Goal: Task Accomplishment & Management: Complete application form

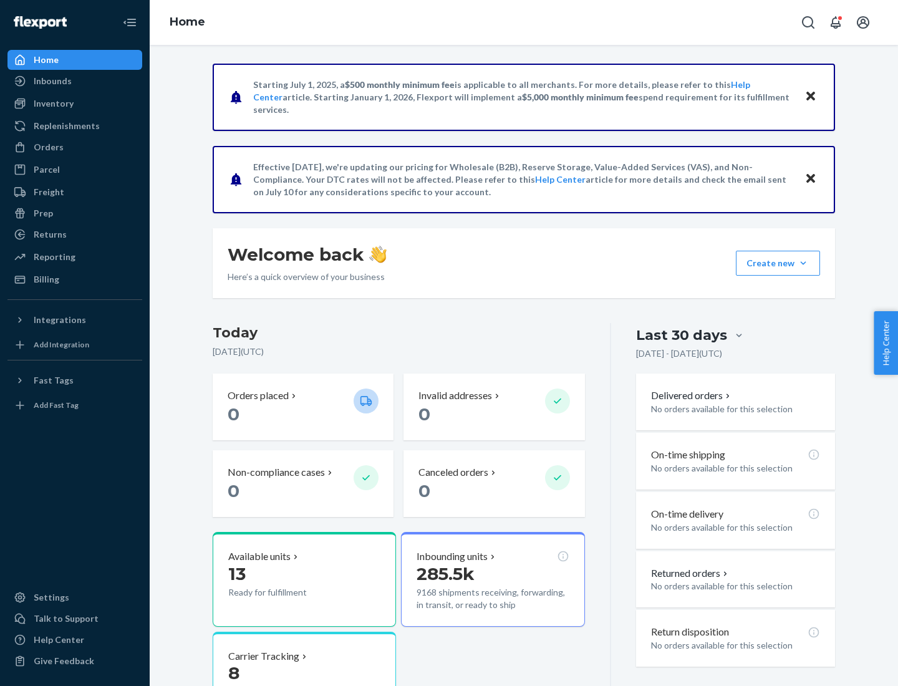
click at [803, 263] on button "Create new Create new inbound Create new order Create new product" at bounding box center [778, 263] width 84 height 25
click at [75, 81] on div "Inbounds" at bounding box center [75, 80] width 132 height 17
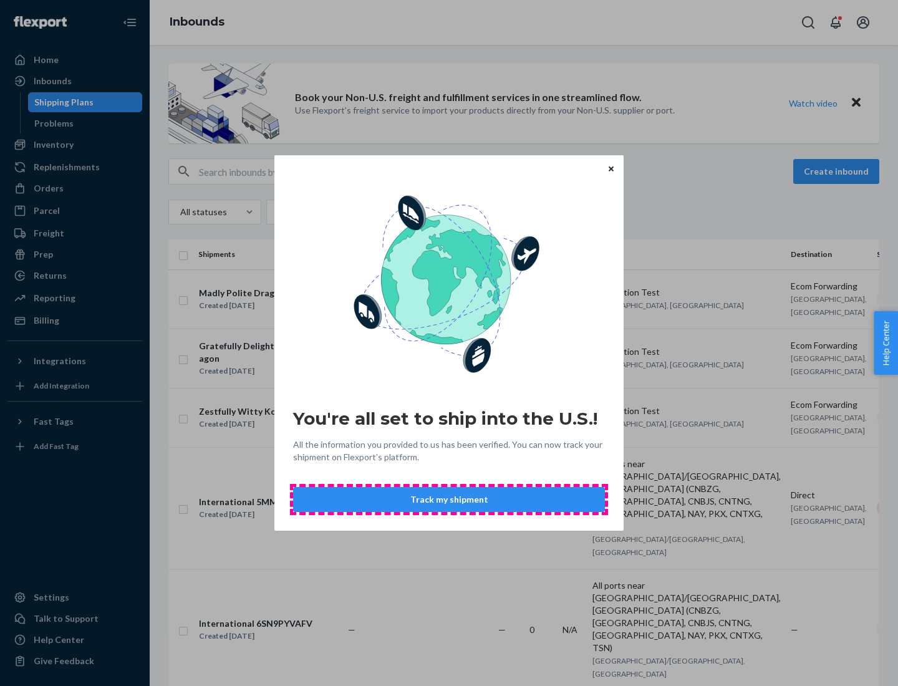
click at [449, 499] on button "Track my shipment" at bounding box center [449, 499] width 312 height 25
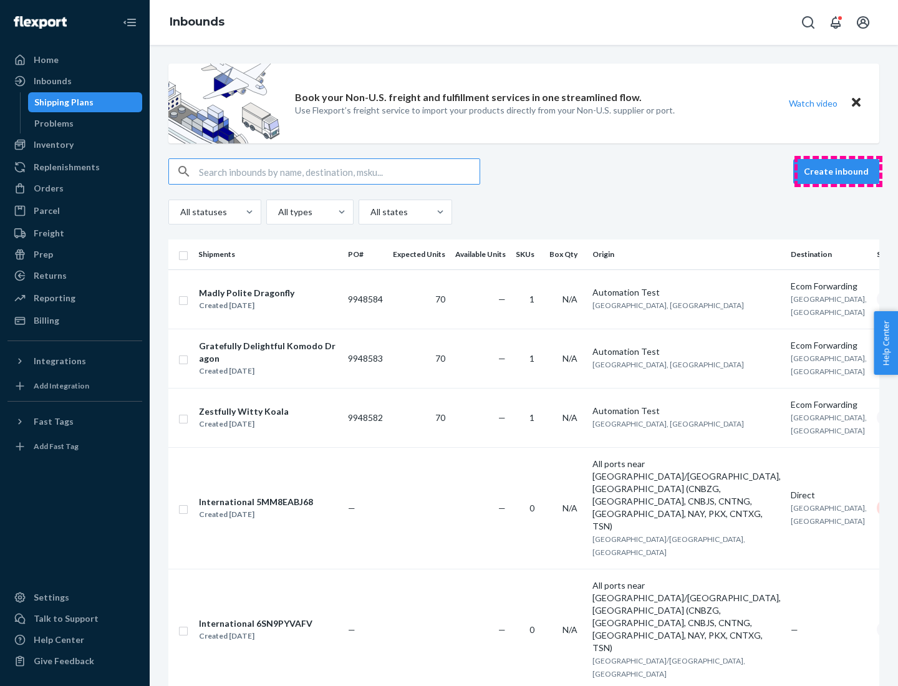
click at [838, 171] on button "Create inbound" at bounding box center [836, 171] width 86 height 25
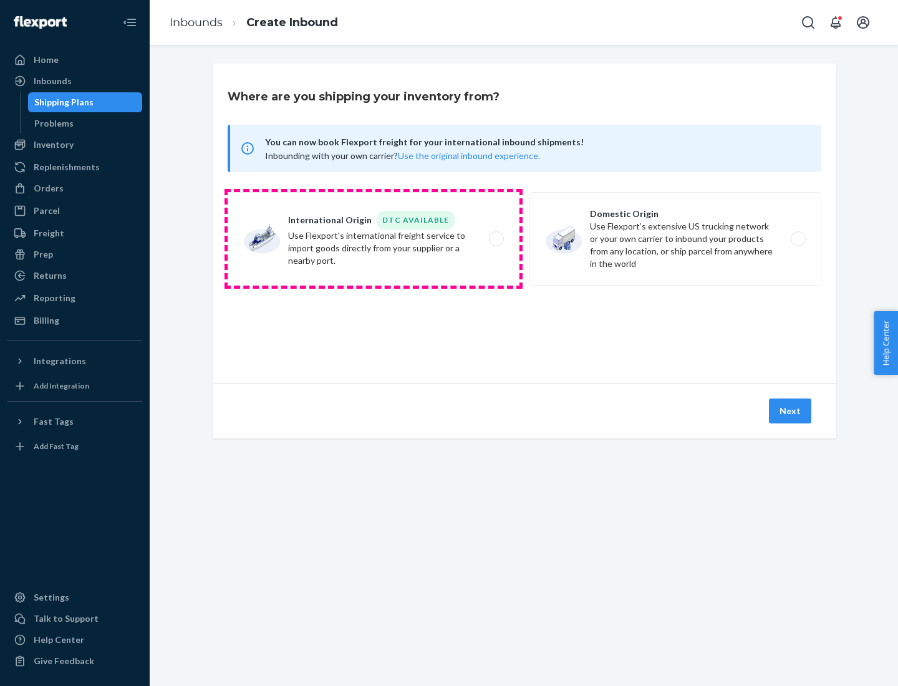
click at [373, 239] on label "International Origin DTC Available Use Flexport's international freight service…" at bounding box center [374, 238] width 292 height 93
click at [496, 239] on input "International Origin DTC Available Use Flexport's international freight service…" at bounding box center [500, 239] width 8 height 8
radio input "true"
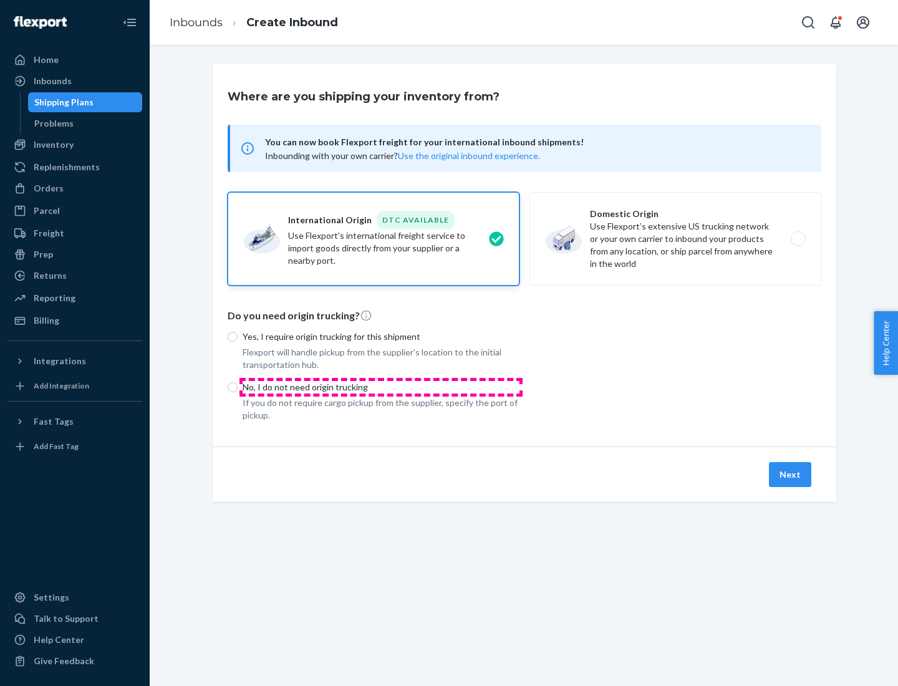
click at [381, 386] on p "No, I do not need origin trucking" at bounding box center [380, 387] width 277 height 12
click at [237, 386] on input "No, I do not need origin trucking" at bounding box center [233, 387] width 10 height 10
radio input "true"
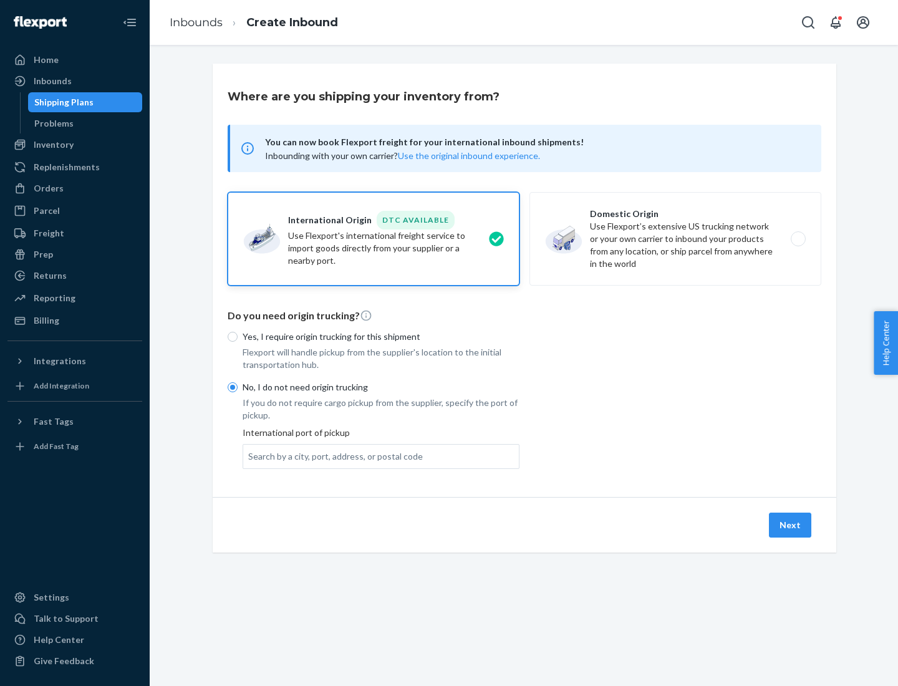
click at [332, 456] on div "Search by a city, port, address, or postal code" at bounding box center [335, 456] width 175 height 12
click at [249, 456] on input "Search by a city, port, address, or postal code" at bounding box center [248, 456] width 1 height 12
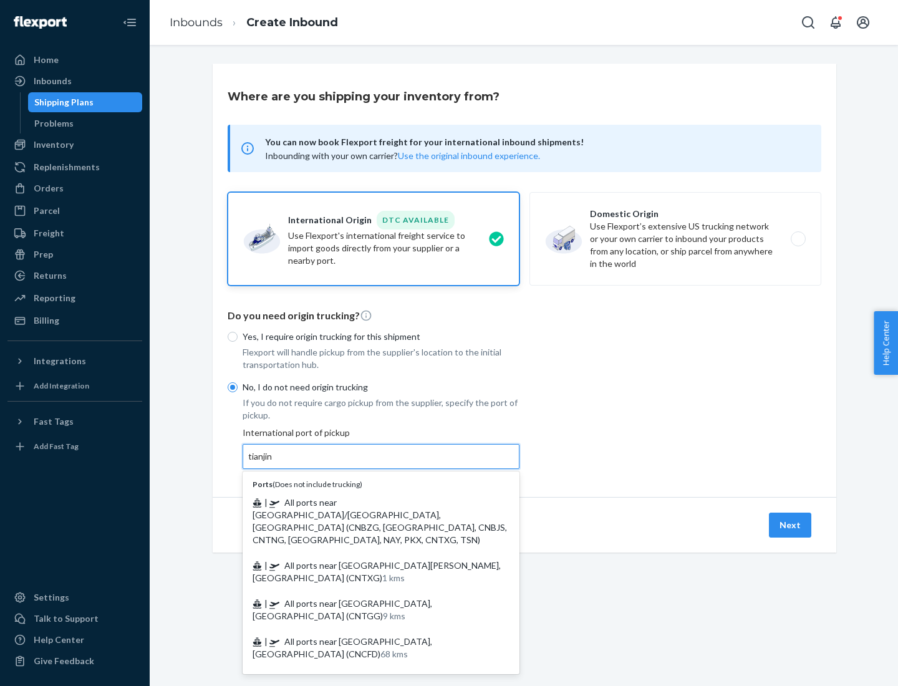
click at [368, 502] on span "| All ports near [GEOGRAPHIC_DATA]/[GEOGRAPHIC_DATA], [GEOGRAPHIC_DATA] (CNBZG,…" at bounding box center [379, 521] width 254 height 48
click at [274, 462] on input "tianjin" at bounding box center [261, 456] width 26 height 12
type input "All ports near [GEOGRAPHIC_DATA]/[GEOGRAPHIC_DATA], [GEOGRAPHIC_DATA] (CNBZG, […"
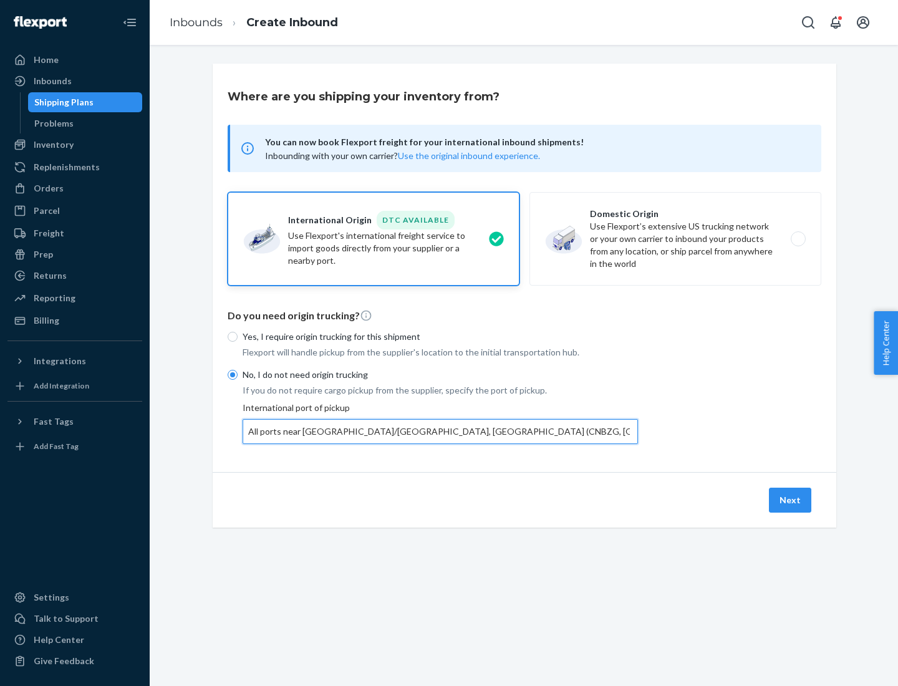
click at [790, 499] on button "Next" at bounding box center [790, 499] width 42 height 25
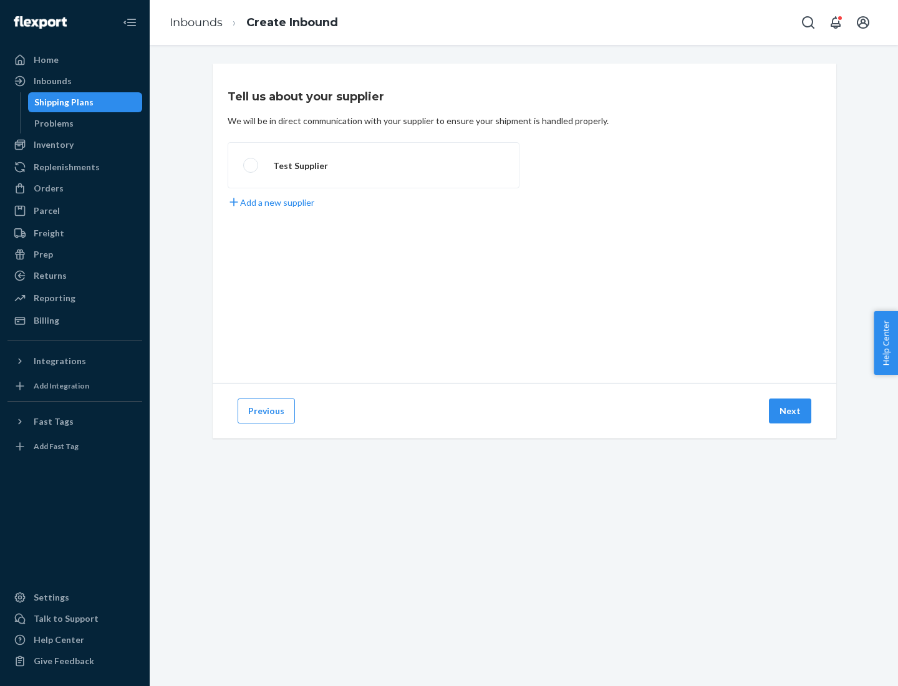
click at [373, 165] on label "Test Supplier" at bounding box center [374, 165] width 292 height 46
click at [251, 165] on input "Test Supplier" at bounding box center [247, 165] width 8 height 8
radio input "true"
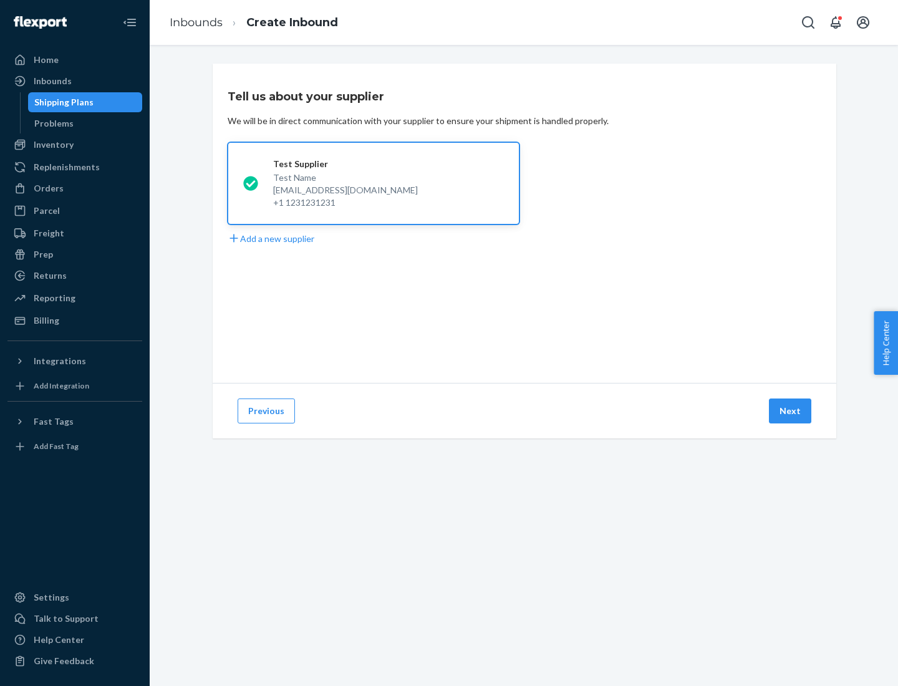
click at [790, 411] on button "Next" at bounding box center [790, 410] width 42 height 25
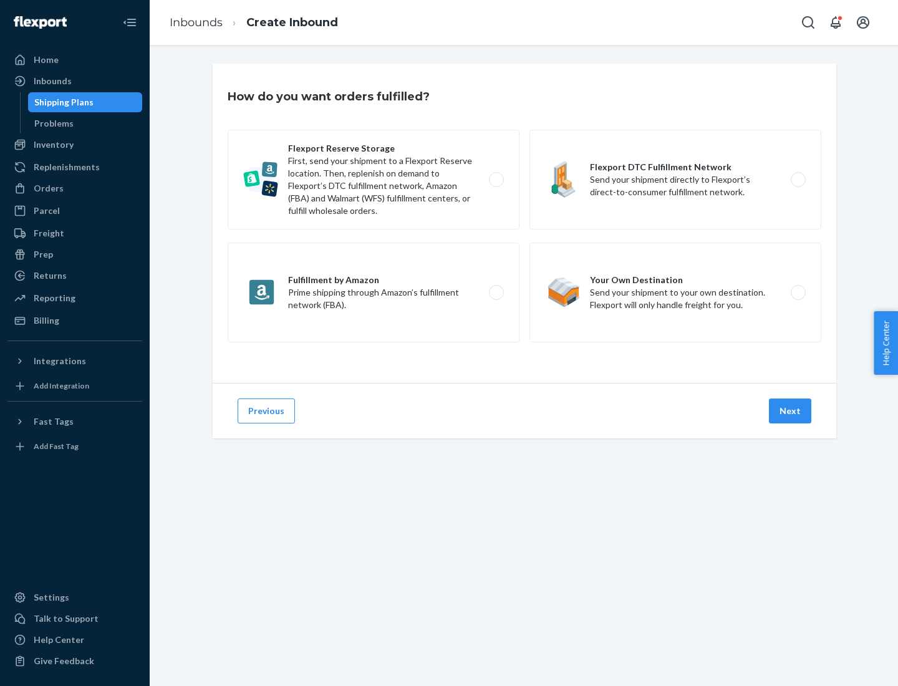
click at [373, 180] on label "Flexport Reserve Storage First, send your shipment to a Flexport Reserve locati…" at bounding box center [374, 180] width 292 height 100
click at [496, 180] on input "Flexport Reserve Storage First, send your shipment to a Flexport Reserve locati…" at bounding box center [500, 180] width 8 height 8
radio input "true"
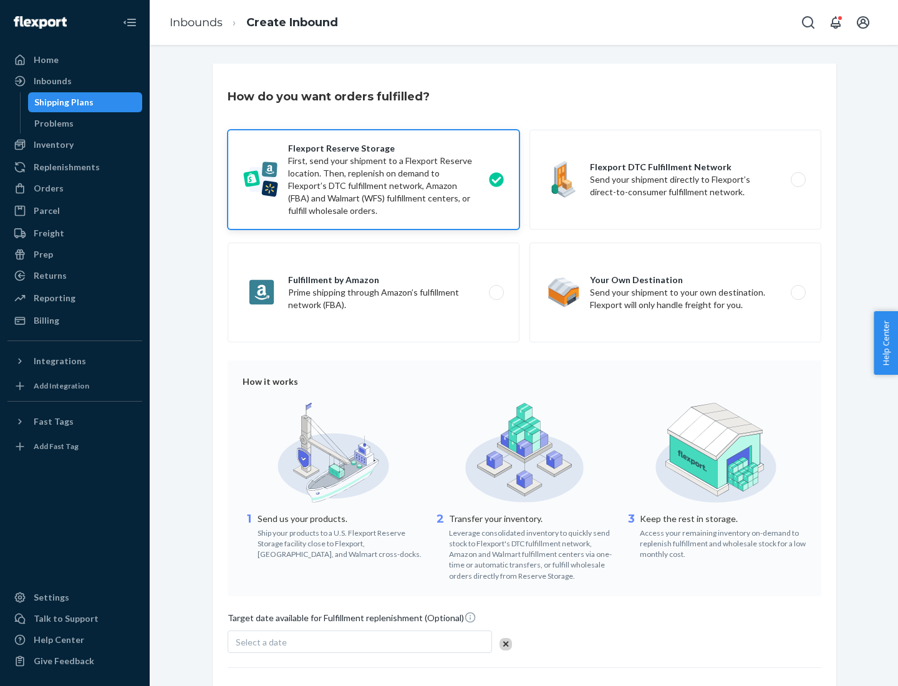
scroll to position [102, 0]
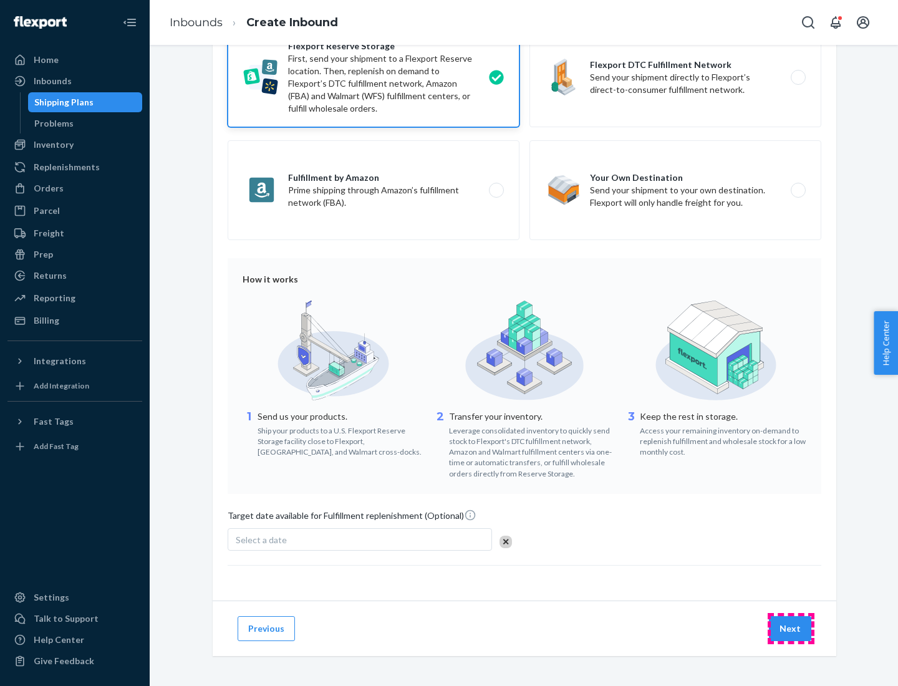
click at [790, 628] on button "Next" at bounding box center [790, 628] width 42 height 25
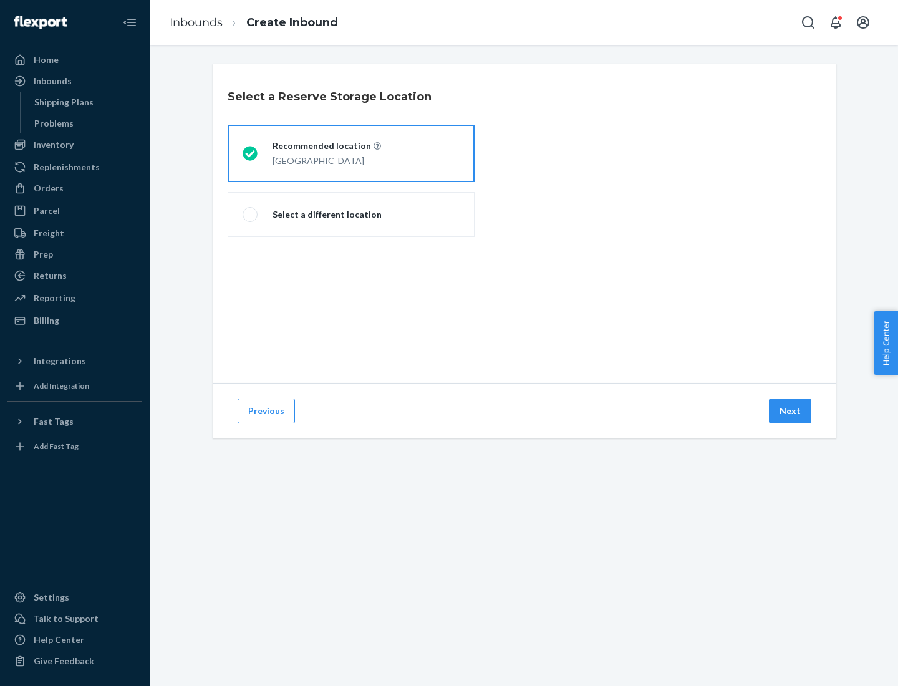
click at [351, 153] on div "[GEOGRAPHIC_DATA]" at bounding box center [326, 159] width 108 height 15
click at [251, 153] on input "Recommended location [GEOGRAPHIC_DATA]" at bounding box center [246, 154] width 8 height 8
click at [790, 411] on button "Next" at bounding box center [790, 410] width 42 height 25
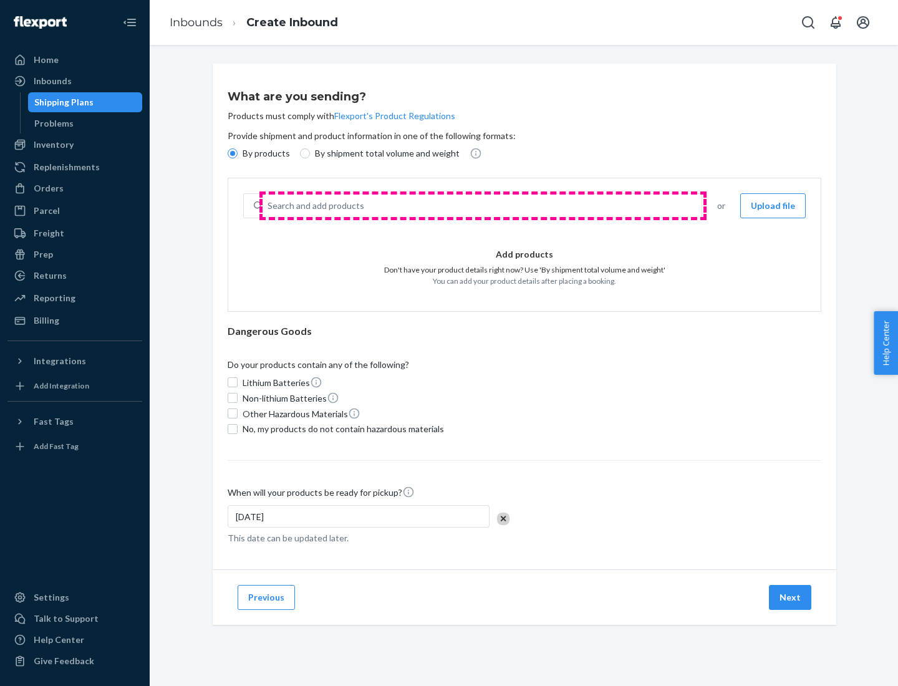
click at [482, 206] on div "Search and add products" at bounding box center [481, 205] width 439 height 22
click at [269, 206] on input "Search and add products" at bounding box center [267, 205] width 1 height 12
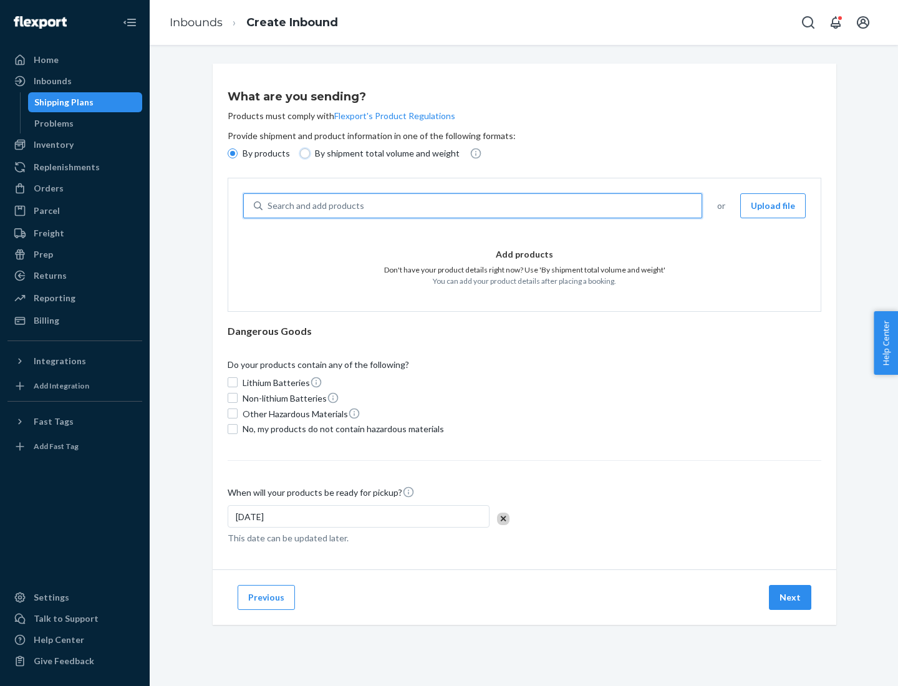
click at [303, 153] on input "By shipment total volume and weight" at bounding box center [305, 153] width 10 height 10
radio input "true"
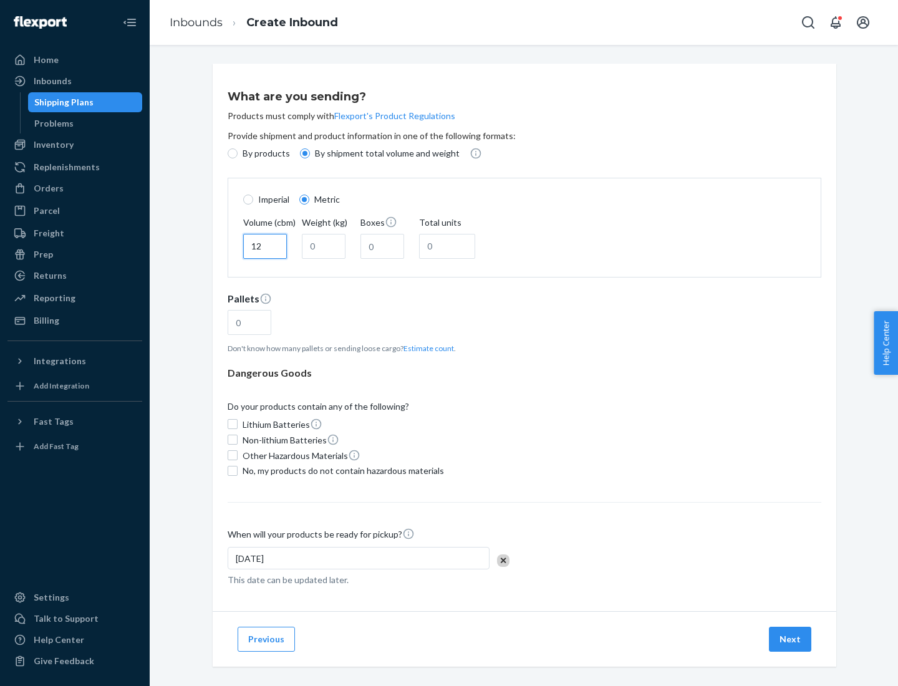
type input "12"
type input "22"
type input "222"
type input "121"
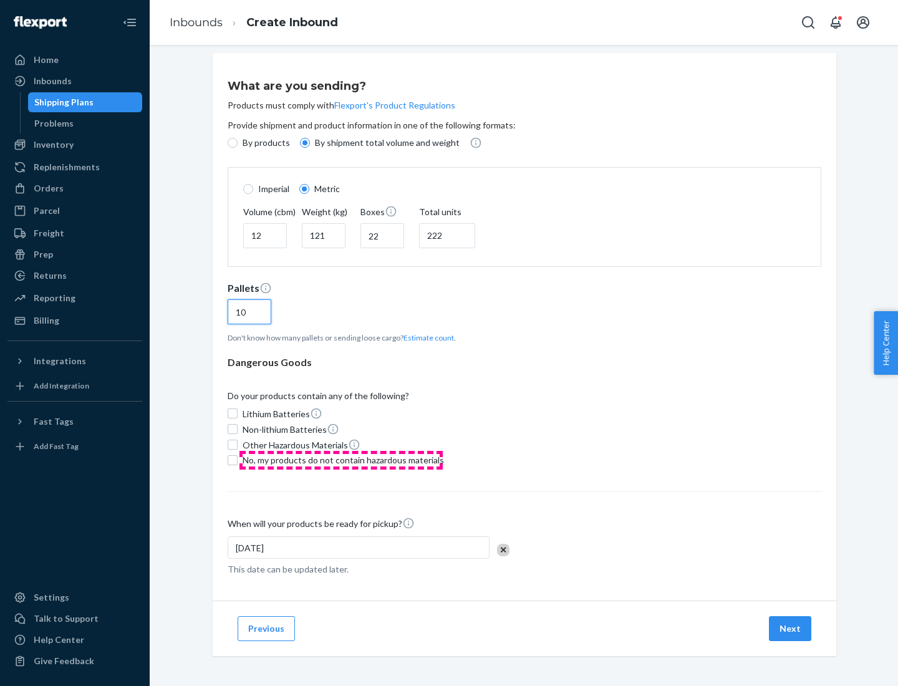
type input "10"
click at [341, 459] on span "No, my products do not contain hazardous materials" at bounding box center [342, 460] width 201 height 12
click at [237, 459] on input "No, my products do not contain hazardous materials" at bounding box center [233, 460] width 10 height 10
checkbox input "true"
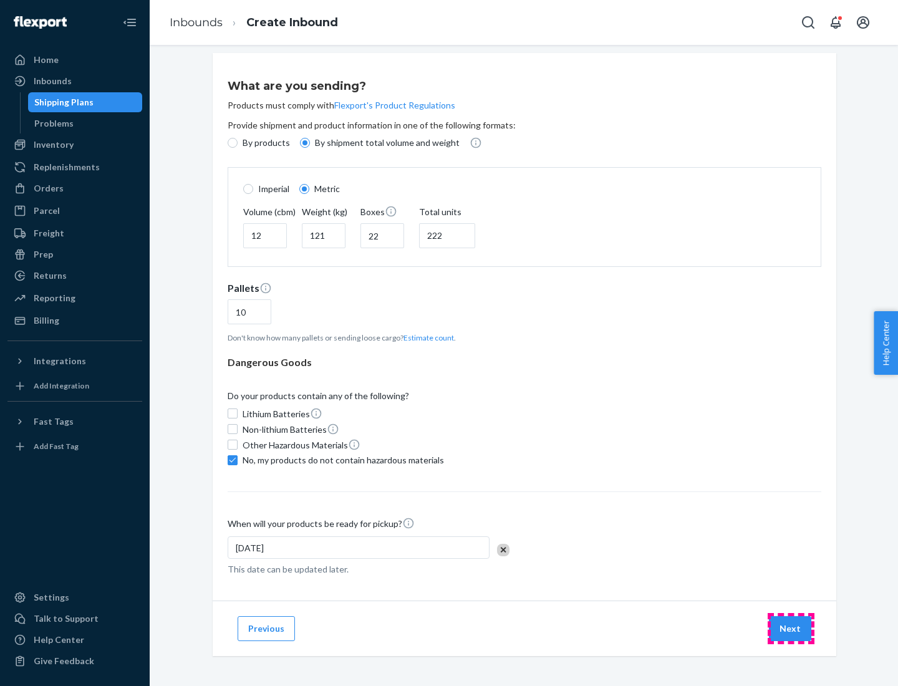
click at [790, 628] on button "Next" at bounding box center [790, 628] width 42 height 25
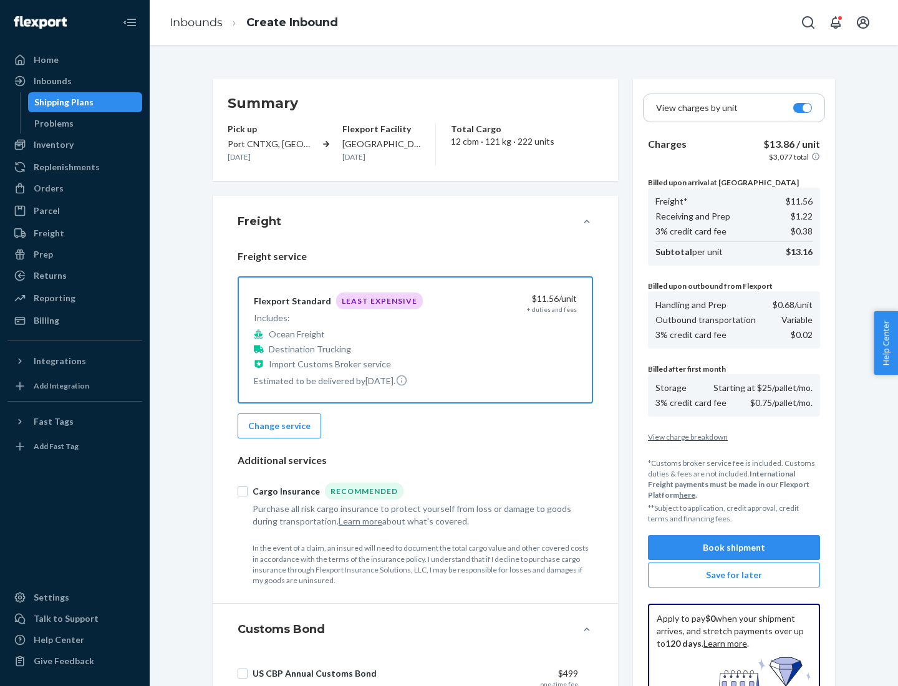
scroll to position [182, 0]
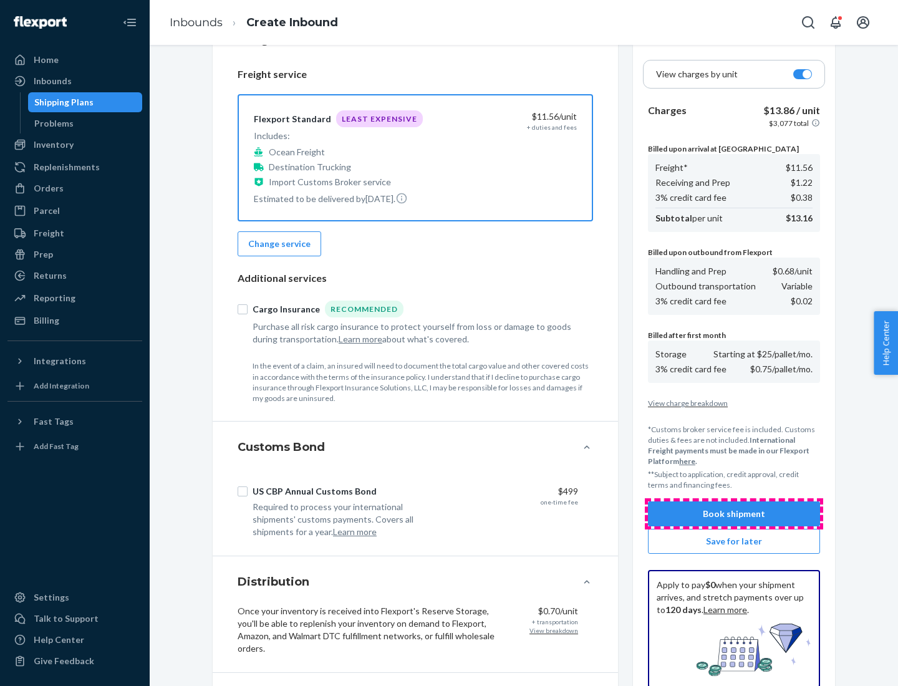
click at [734, 514] on button "Book shipment" at bounding box center [734, 513] width 172 height 25
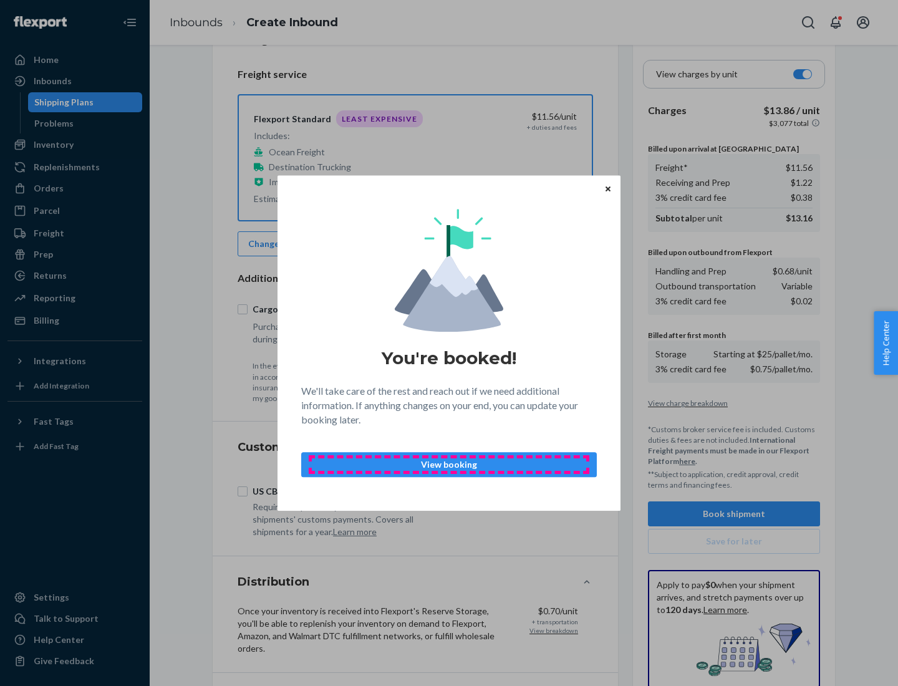
click at [449, 464] on p "View booking" at bounding box center [449, 464] width 274 height 12
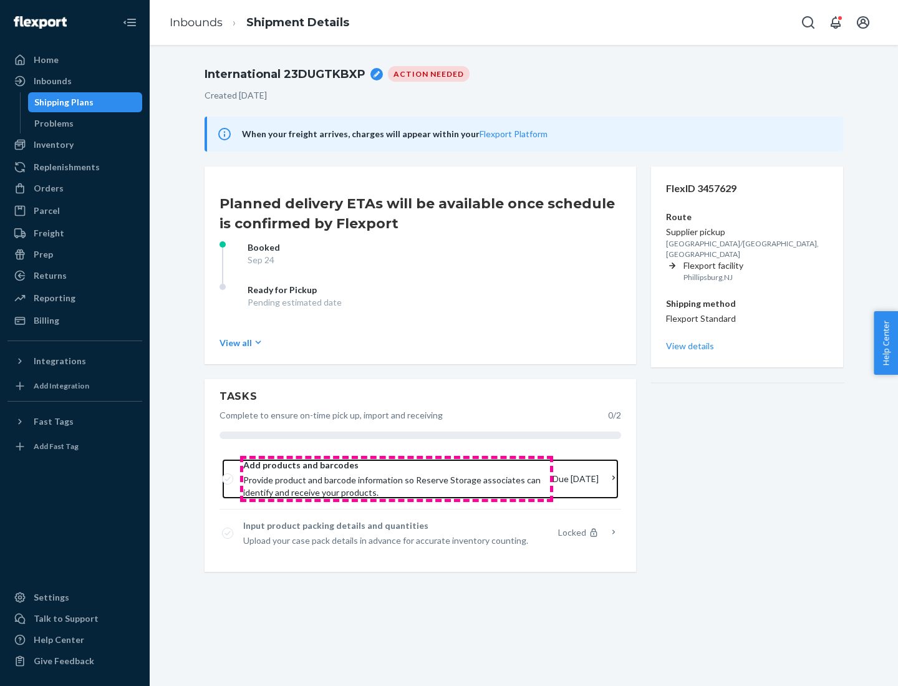
click at [396, 479] on span "Provide product and barcode information so Reserve Storage associates can ident…" at bounding box center [392, 486] width 299 height 25
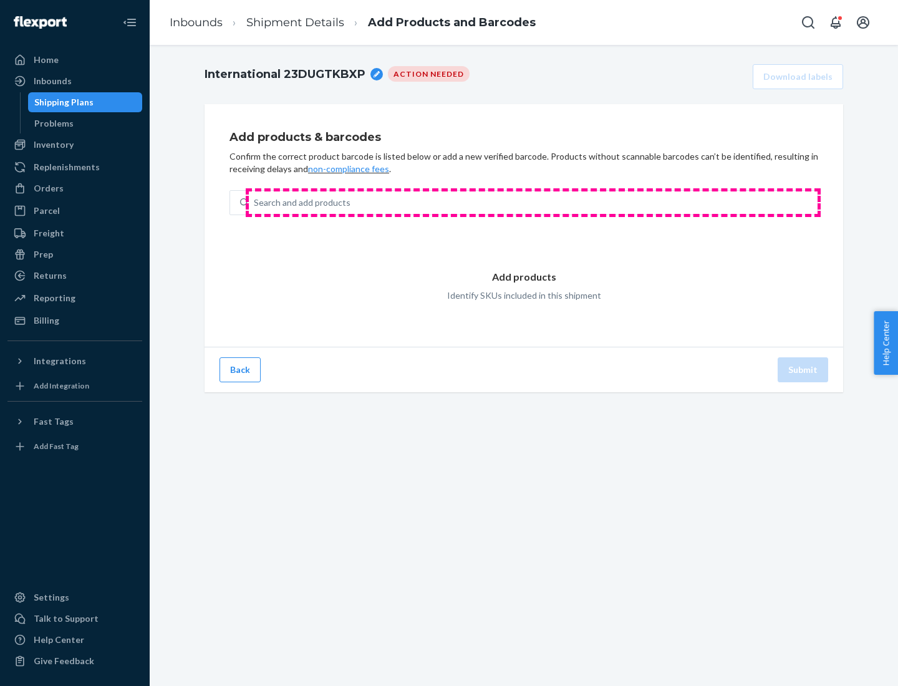
click at [533, 203] on div "Search and add products" at bounding box center [533, 202] width 568 height 22
click at [255, 203] on input "Search and add products" at bounding box center [254, 202] width 1 height 12
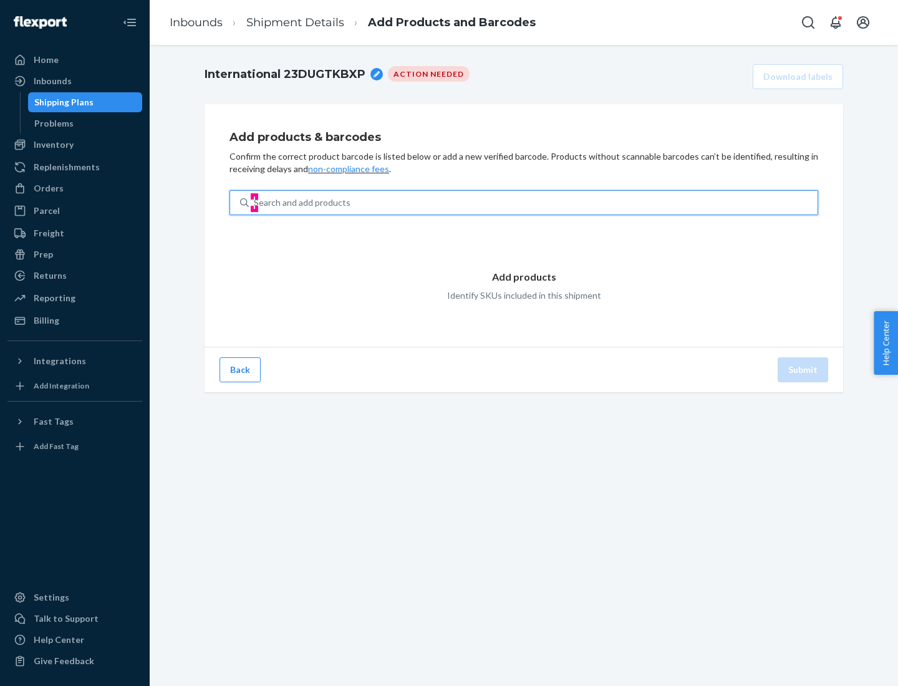
type input "test"
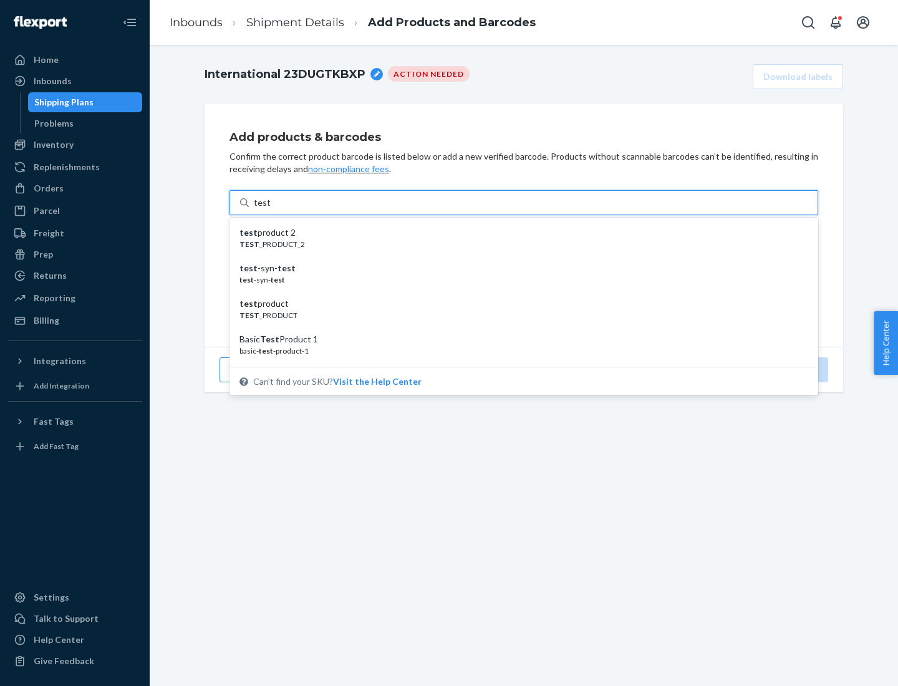
scroll to position [47, 0]
click at [519, 292] on div "Basic Test Product 1" at bounding box center [518, 292] width 558 height 12
click at [270, 209] on input "test" at bounding box center [262, 202] width 16 height 12
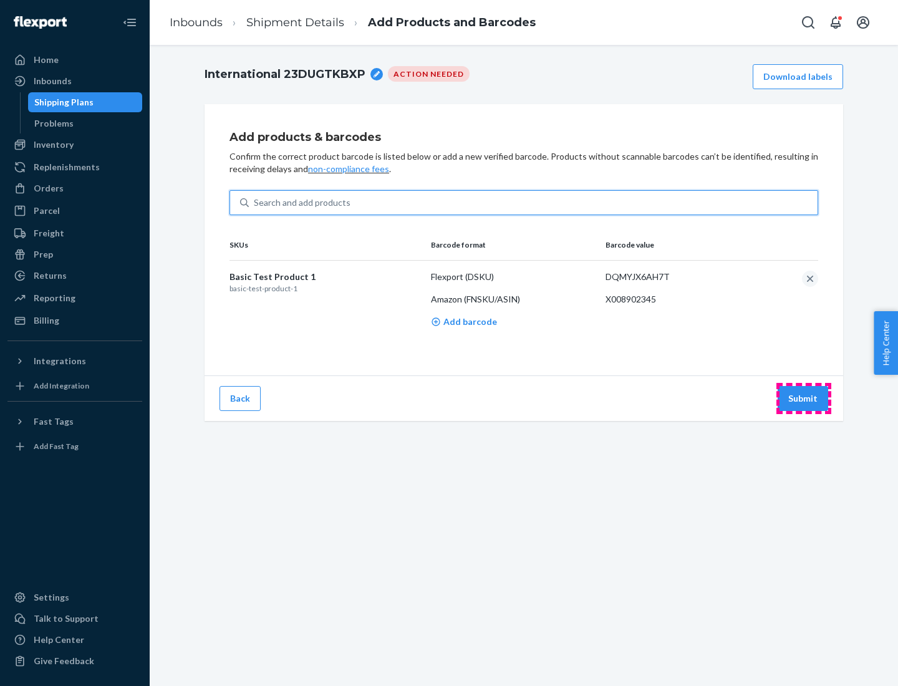
click at [803, 398] on button "Submit" at bounding box center [802, 398] width 50 height 25
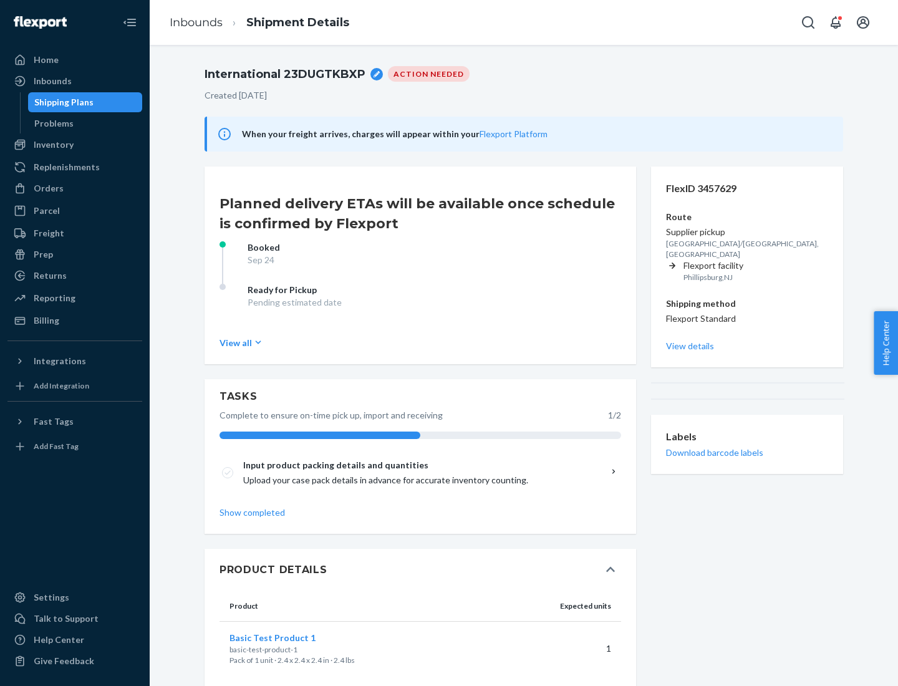
scroll to position [22, 0]
